Goal: Find specific page/section: Find specific page/section

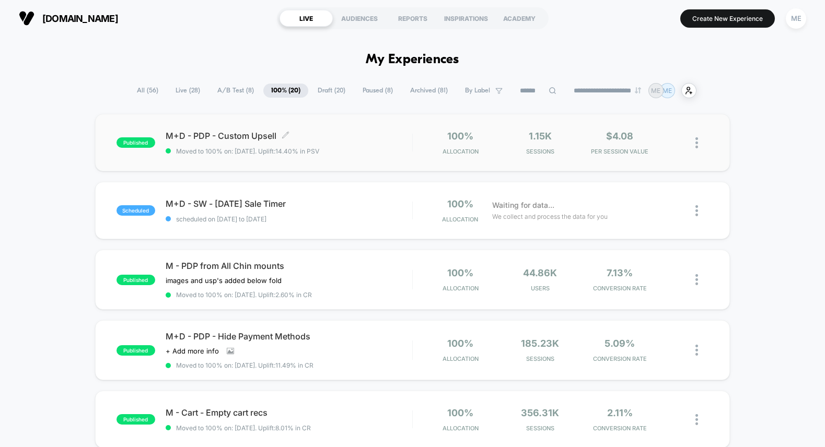
click at [349, 145] on div "M+D - PDP - Custom Upsell Click to edit experience details Click to edit experi…" at bounding box center [289, 143] width 247 height 25
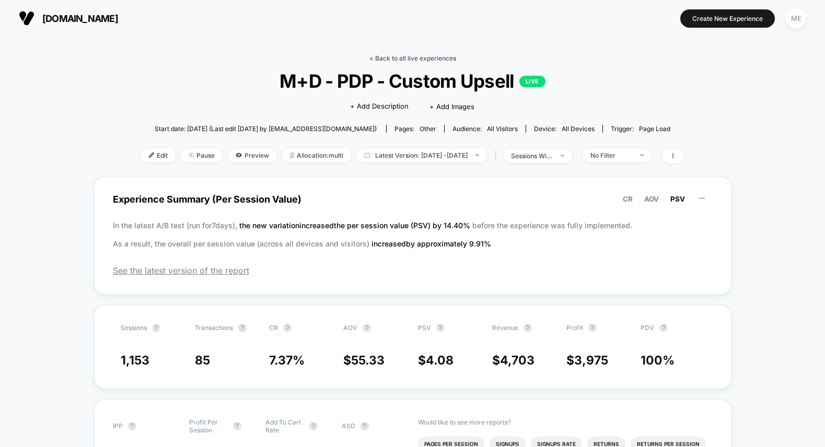
click at [388, 59] on link "< Back to all live experiences" at bounding box center [413, 58] width 87 height 8
